Goal: Transaction & Acquisition: Purchase product/service

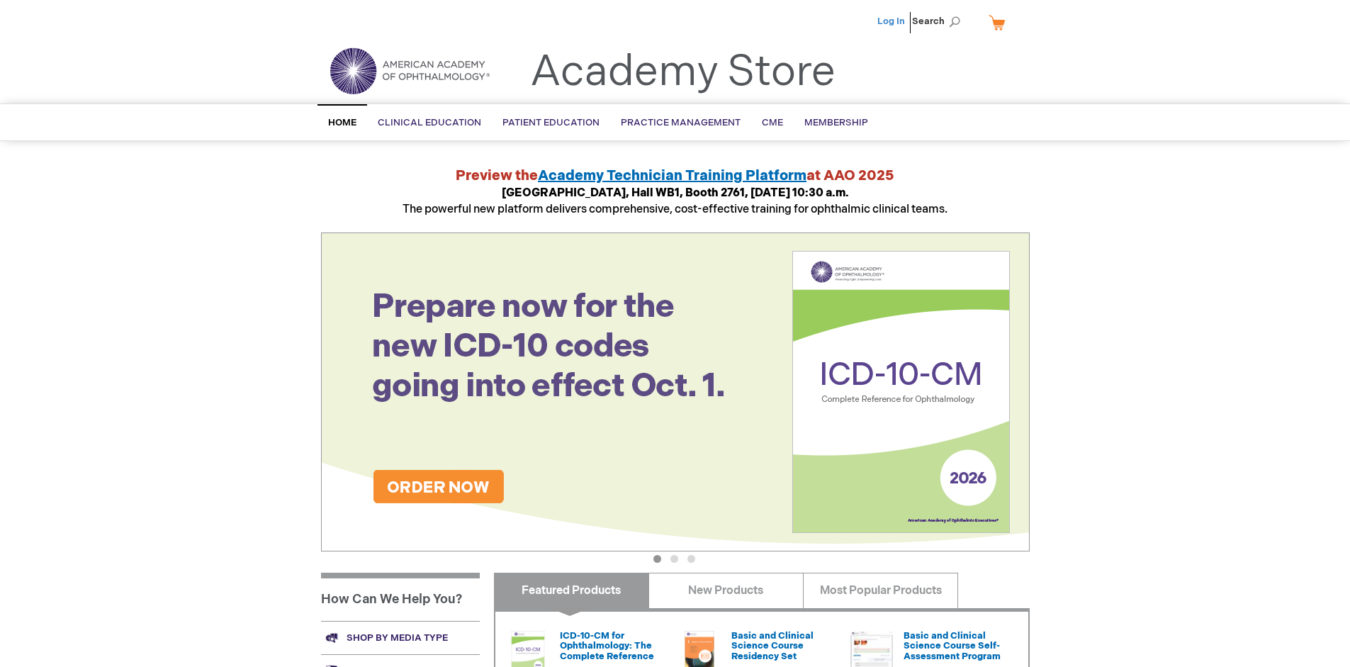
click at [892, 21] on link "Log In" at bounding box center [891, 21] width 28 height 11
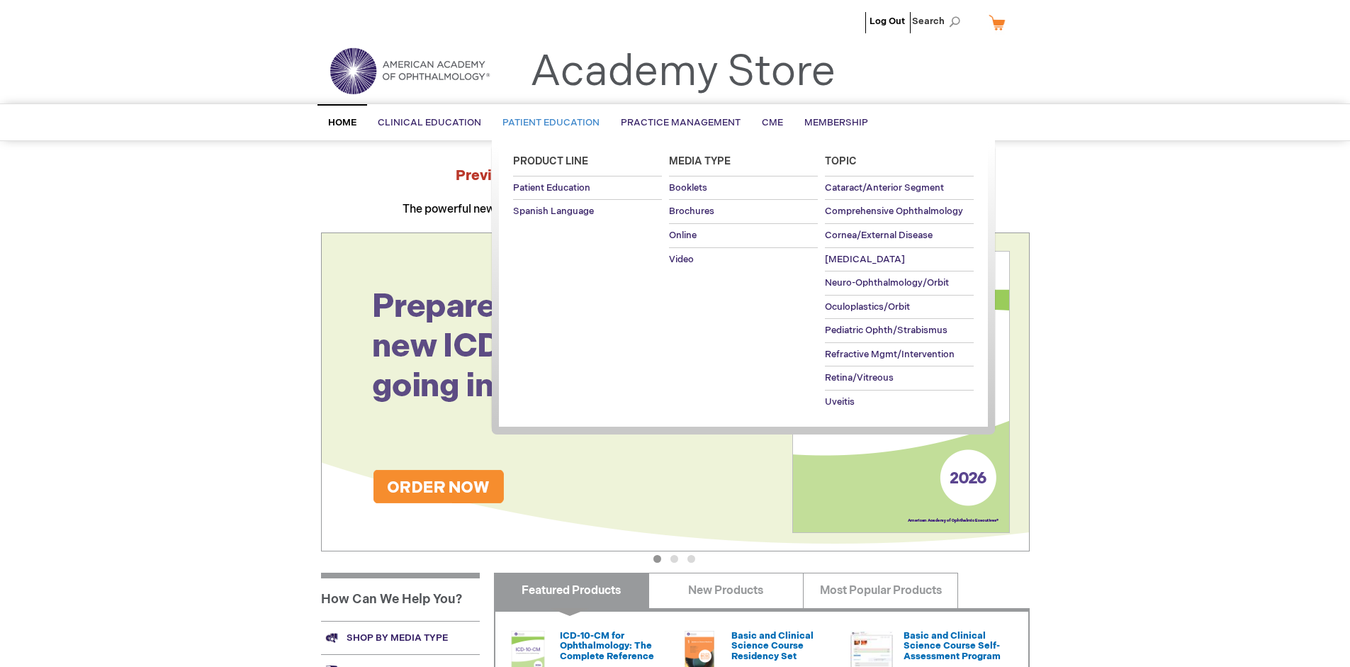
click at [547, 123] on span "Patient Education" at bounding box center [551, 122] width 97 height 11
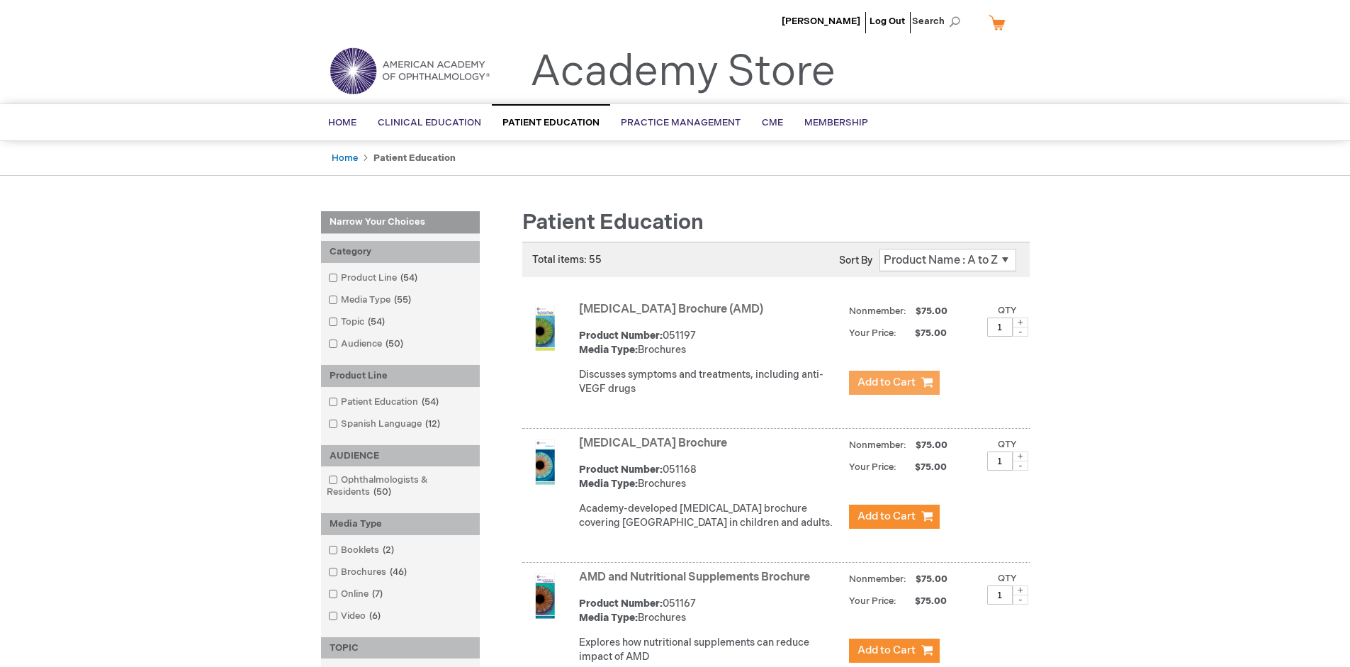
click at [894, 383] on span "Add to Cart" at bounding box center [887, 382] width 58 height 13
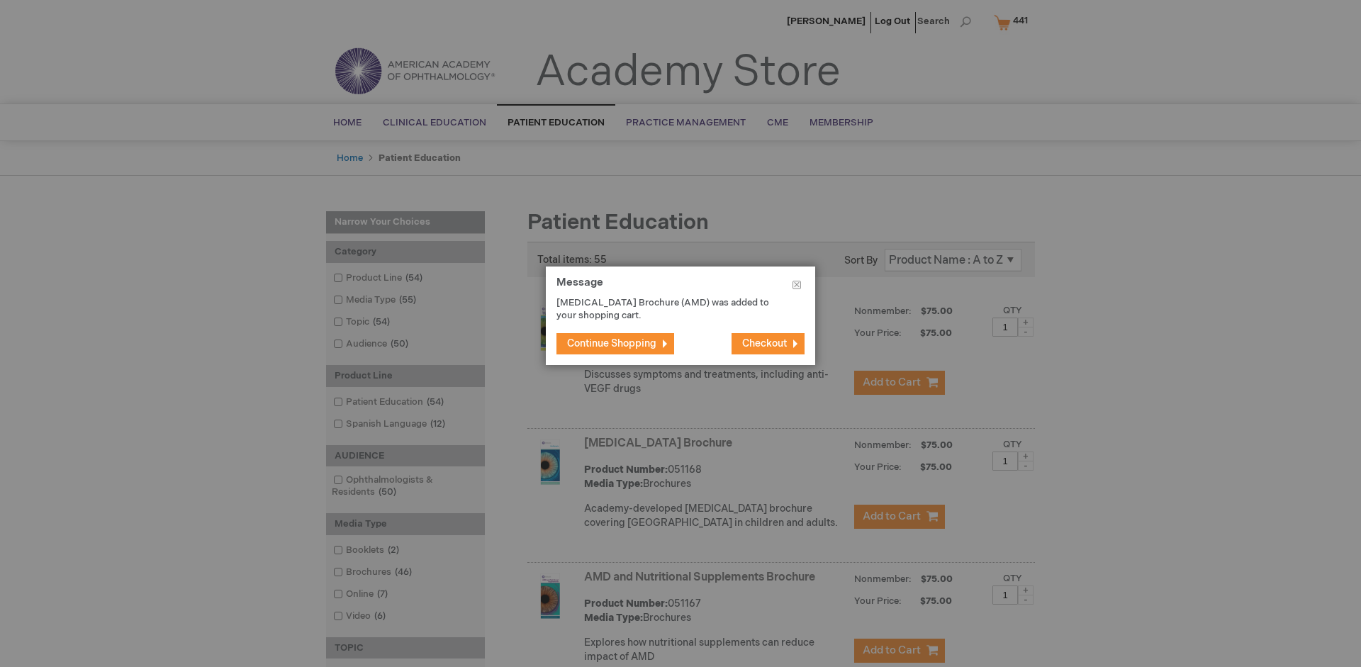
click at [612, 343] on span "Continue Shopping" at bounding box center [611, 343] width 89 height 12
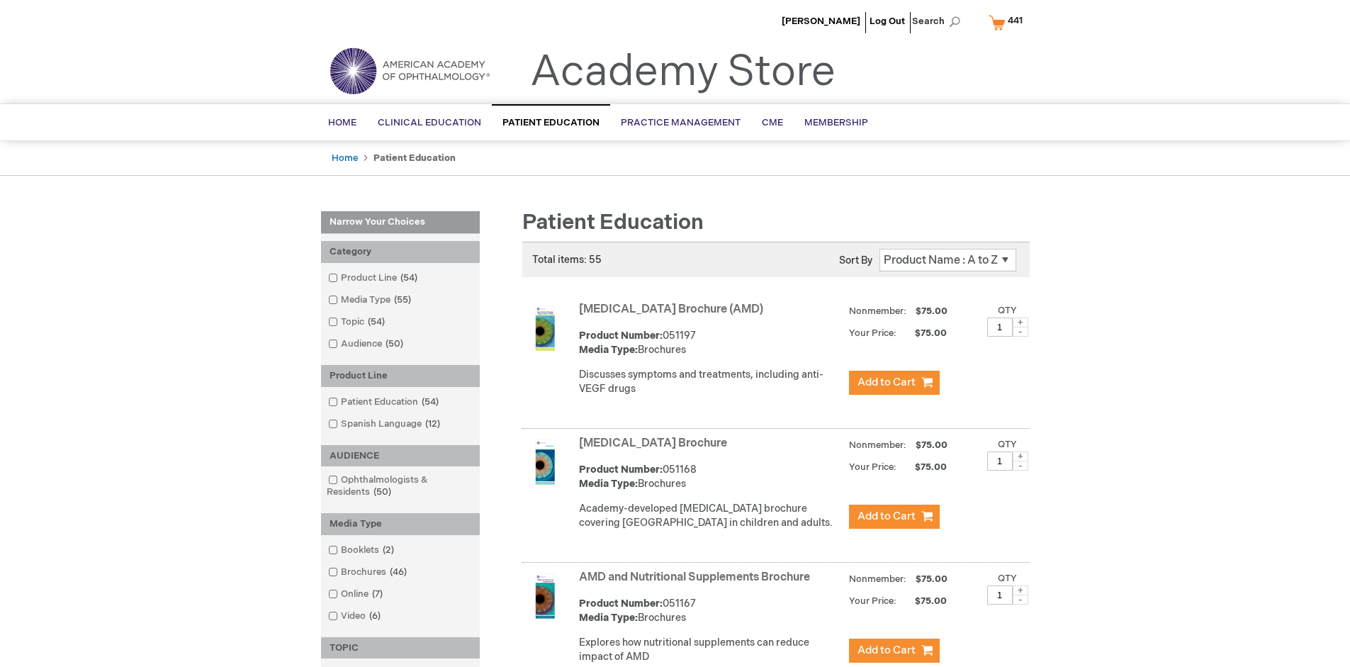
click at [697, 584] on link "AMD and Nutritional Supplements Brochure" at bounding box center [694, 577] width 231 height 13
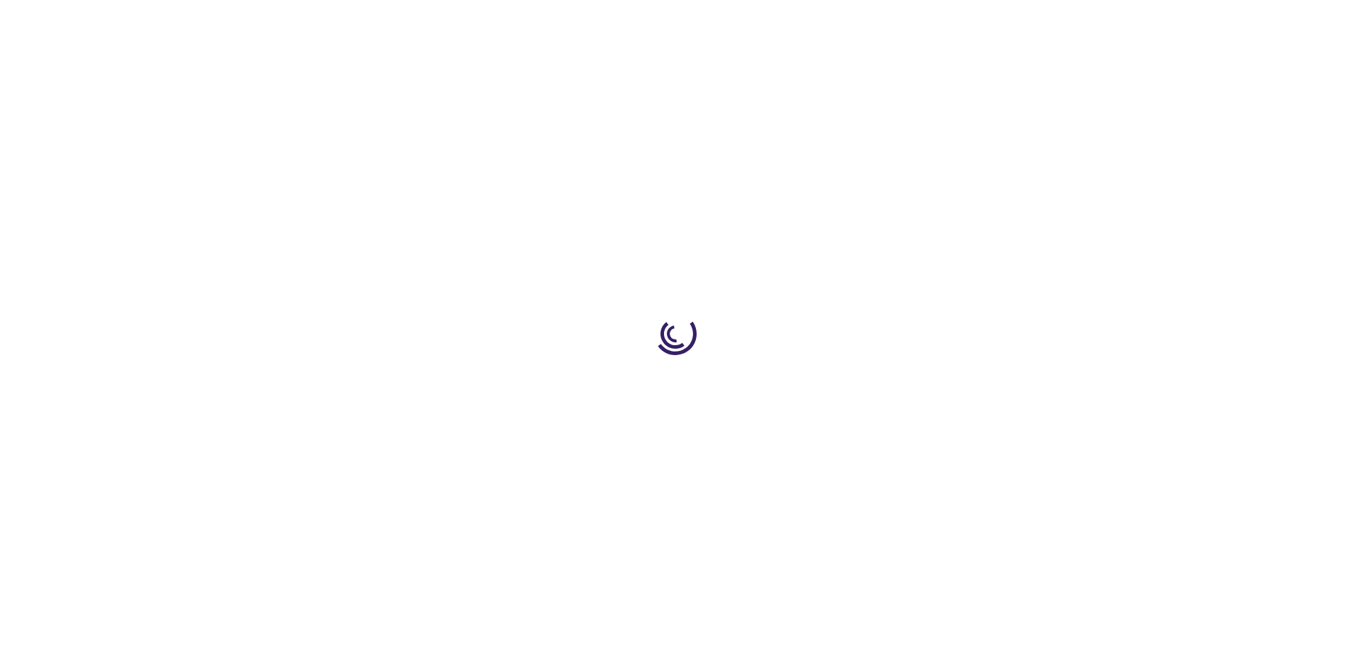
type input "1"
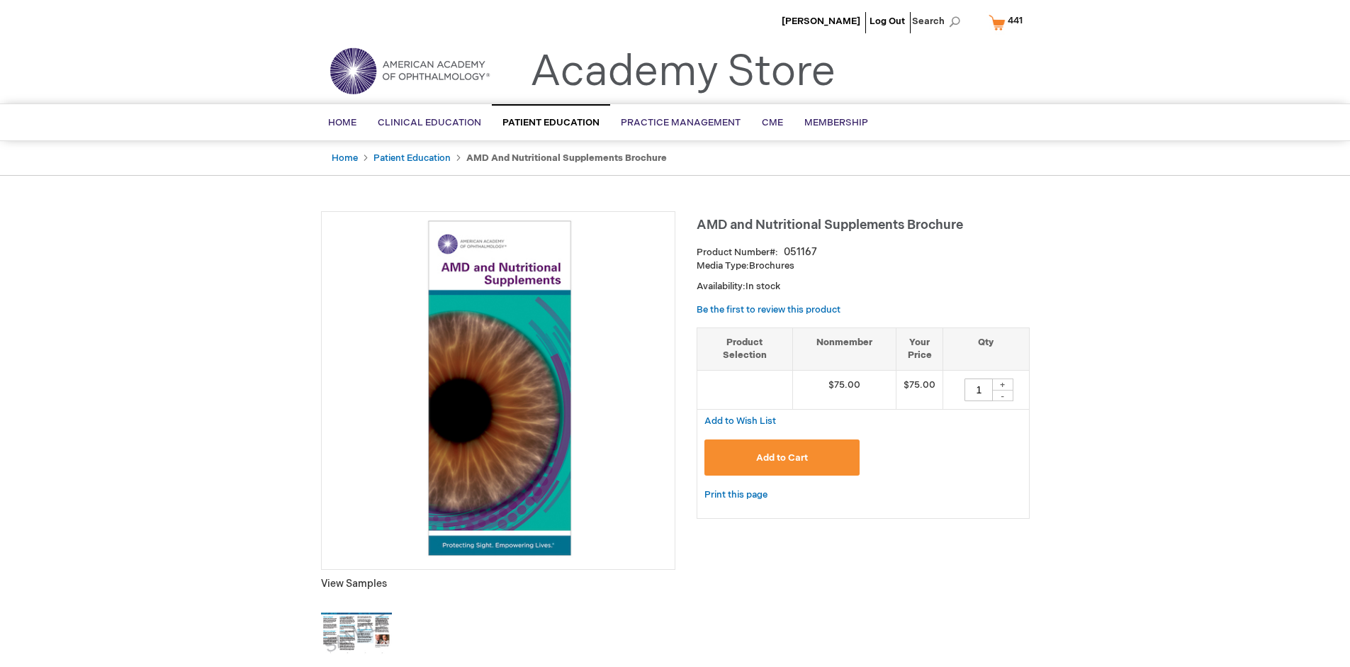
click at [782, 457] on span "Add to Cart" at bounding box center [782, 457] width 52 height 11
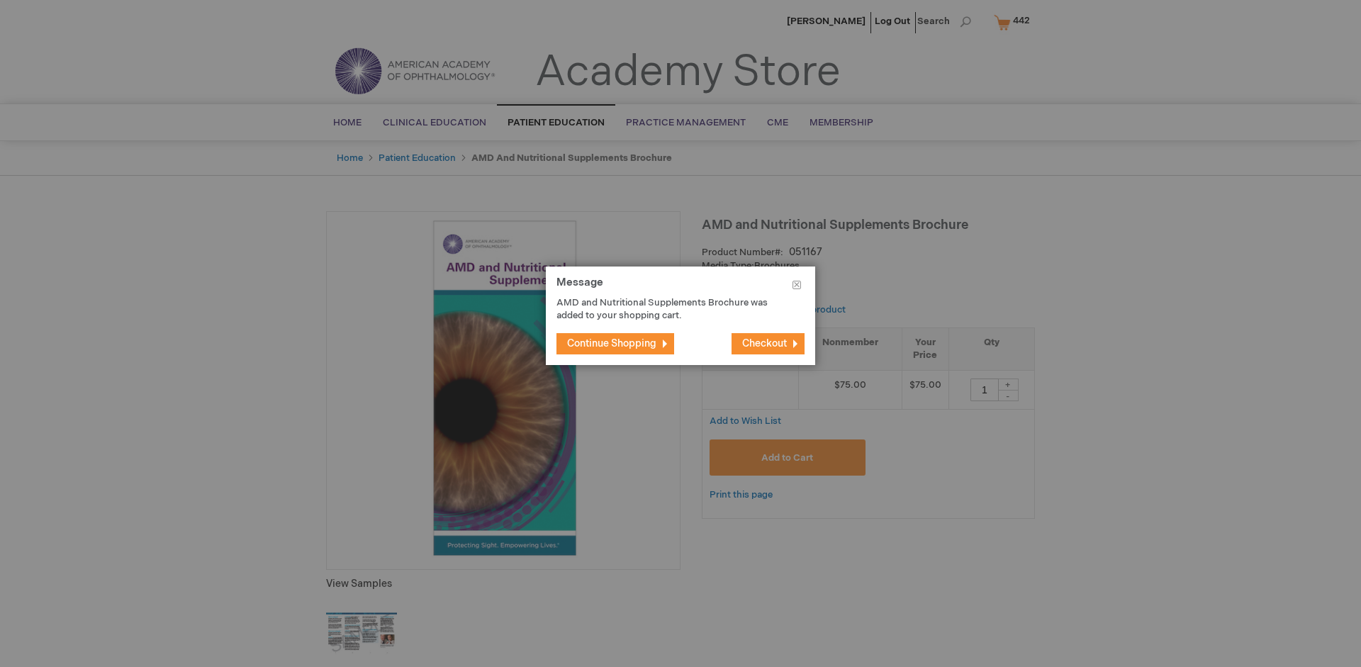
click at [612, 343] on span "Continue Shopping" at bounding box center [611, 343] width 89 height 12
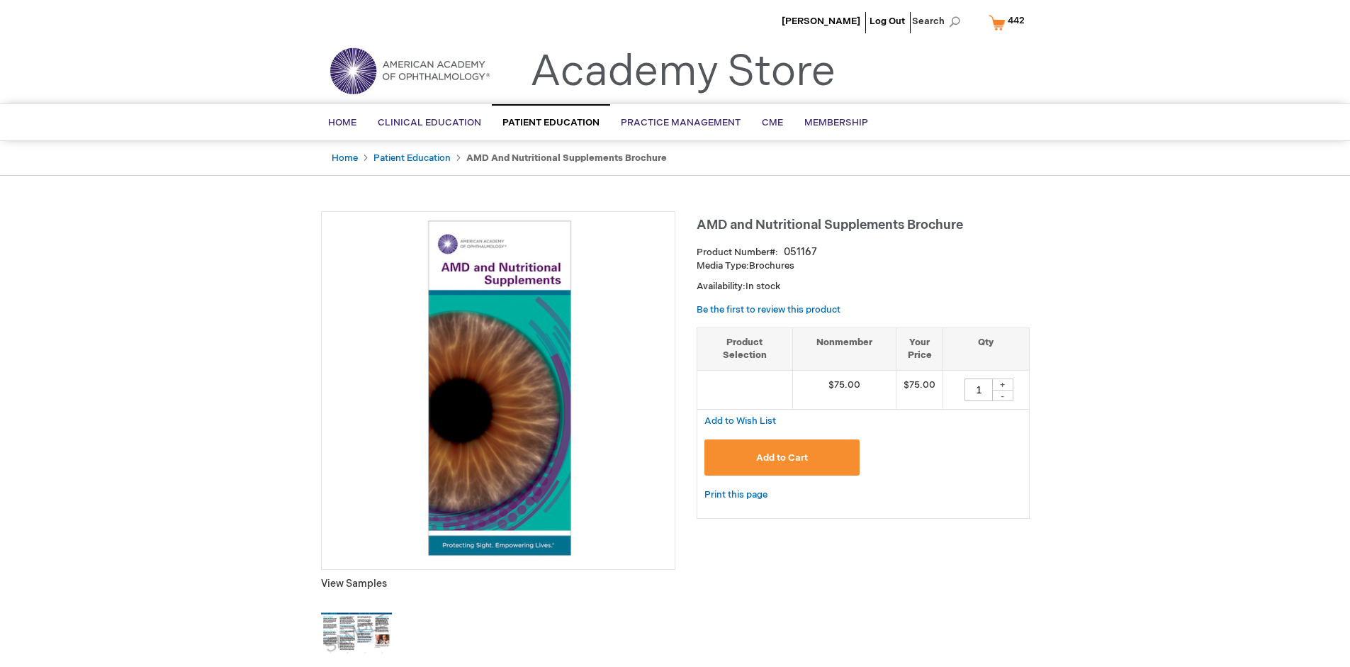
click at [1009, 22] on span "442" at bounding box center [1016, 20] width 17 height 11
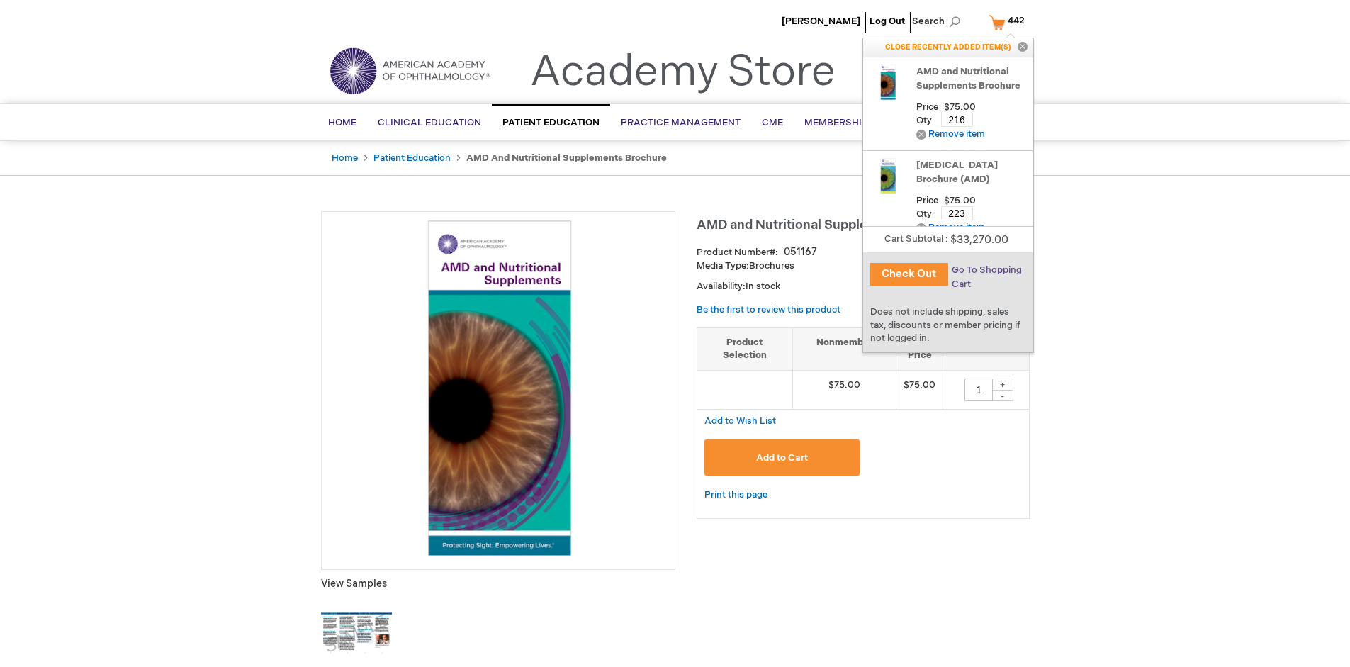
click at [986, 270] on span "Go To Shopping Cart" at bounding box center [987, 277] width 70 height 26
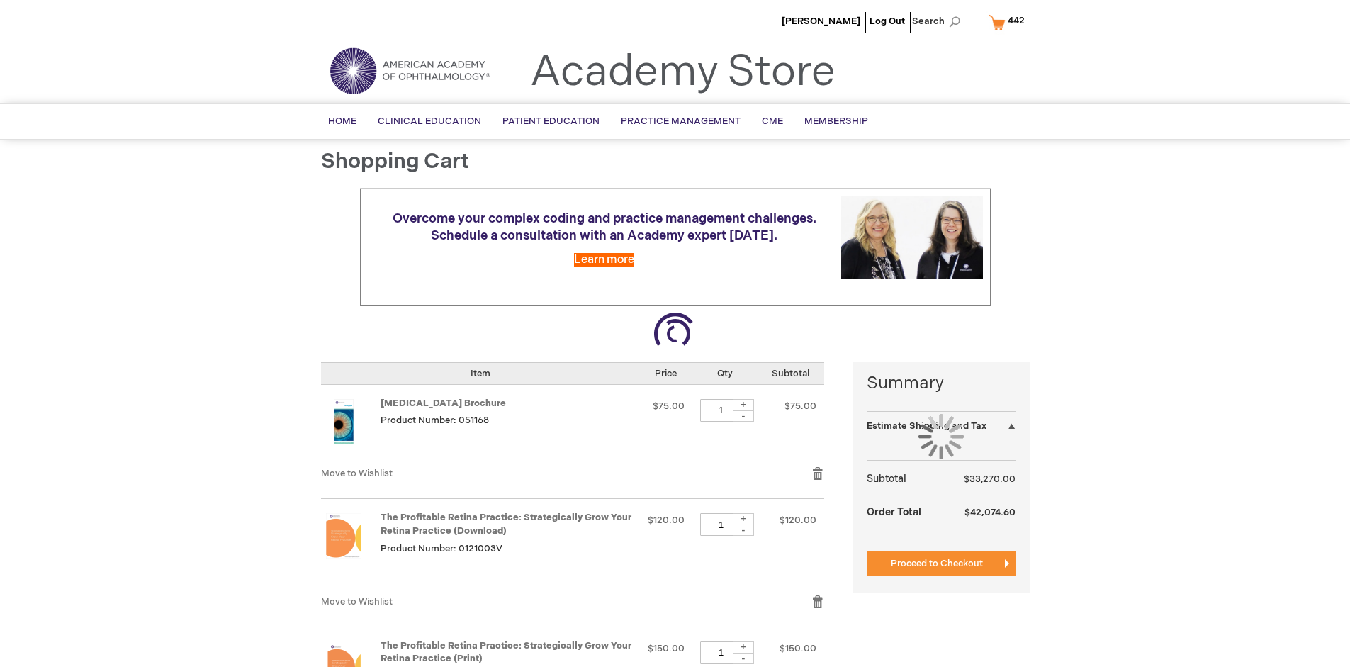
select select "US"
select select "41"
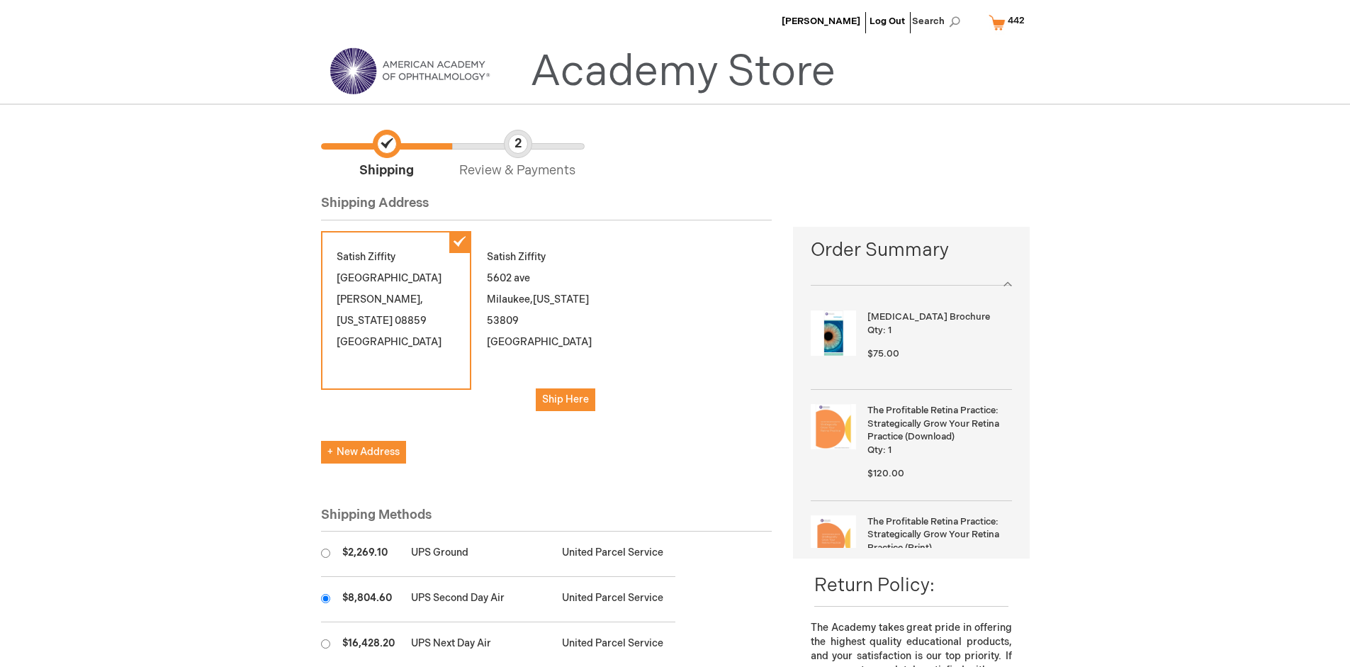
click at [325, 598] on input "radio" at bounding box center [325, 598] width 9 height 9
